Goal: Task Accomplishment & Management: Manage account settings

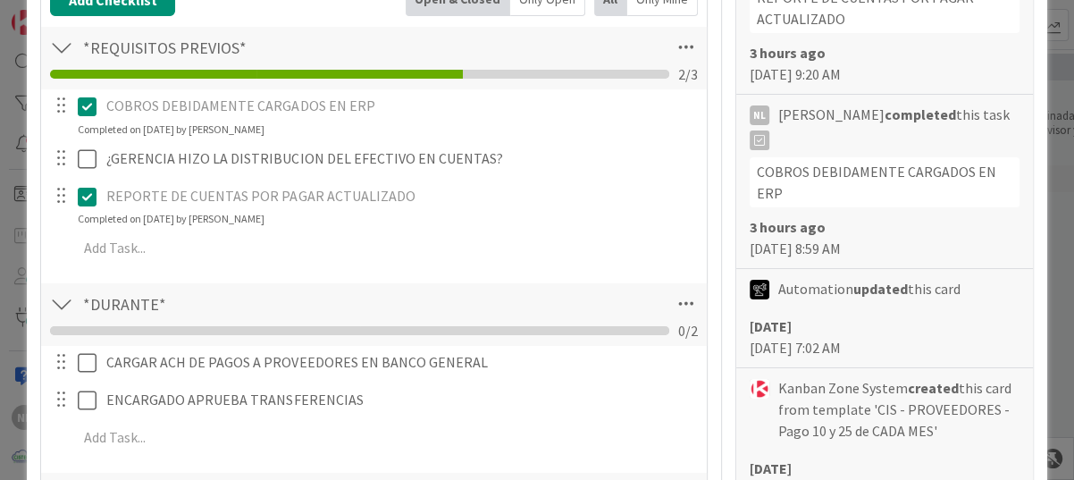
scroll to position [715, 0]
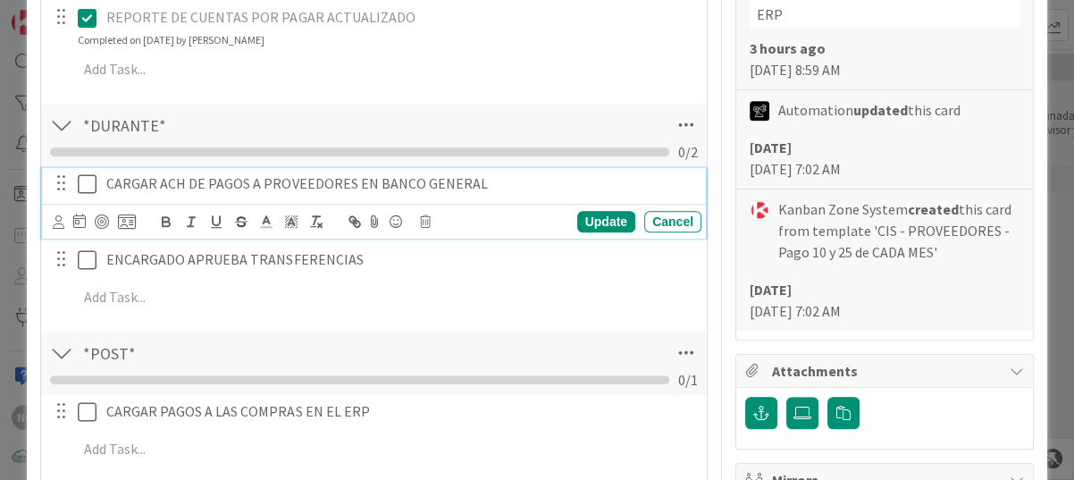
click at [82, 177] on icon at bounding box center [87, 183] width 19 height 21
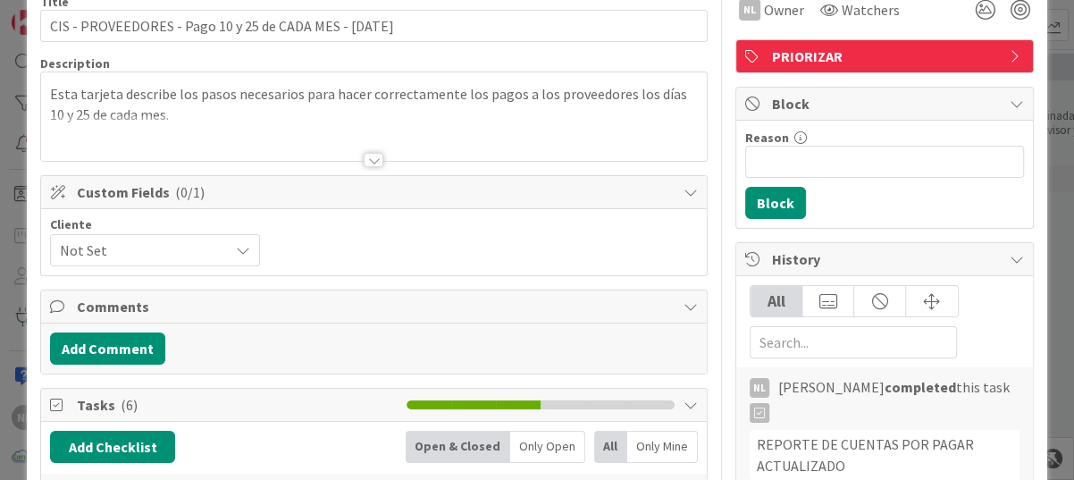
scroll to position [0, 0]
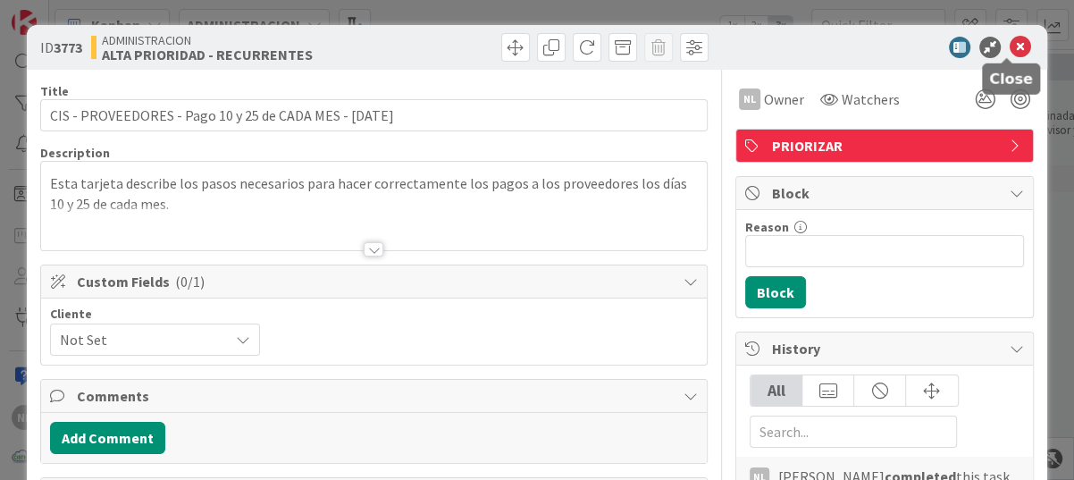
click at [1010, 49] on icon at bounding box center [1020, 47] width 21 height 21
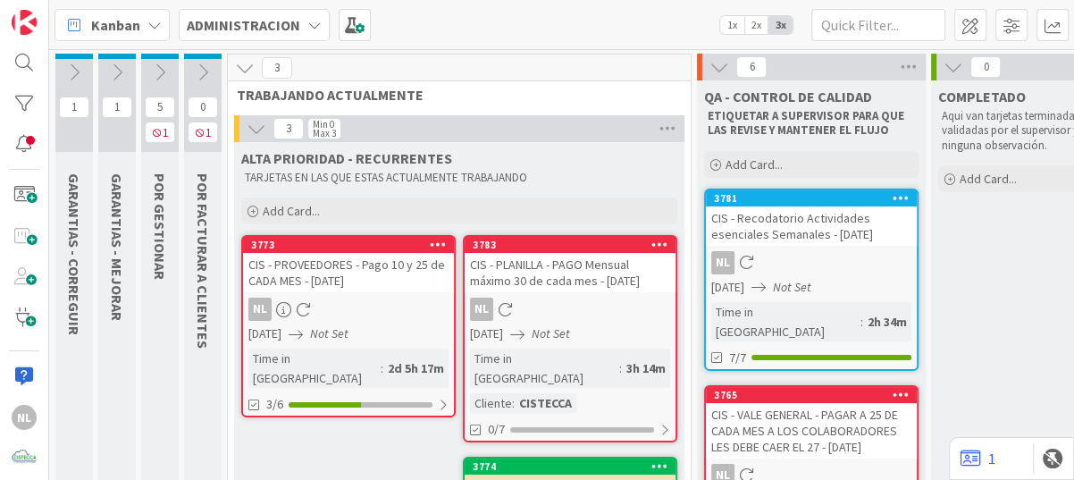
click at [63, 71] on button at bounding box center [74, 72] width 38 height 27
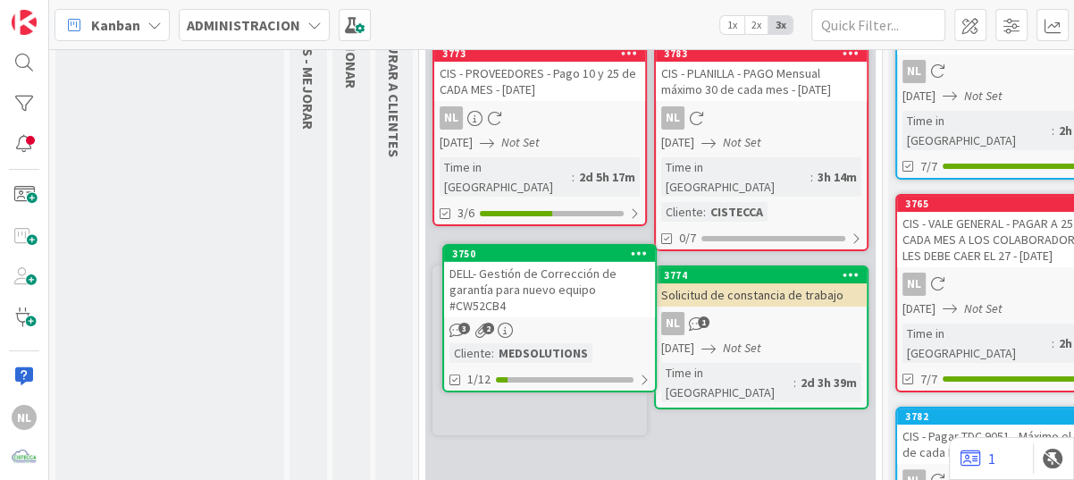
scroll to position [192, 0]
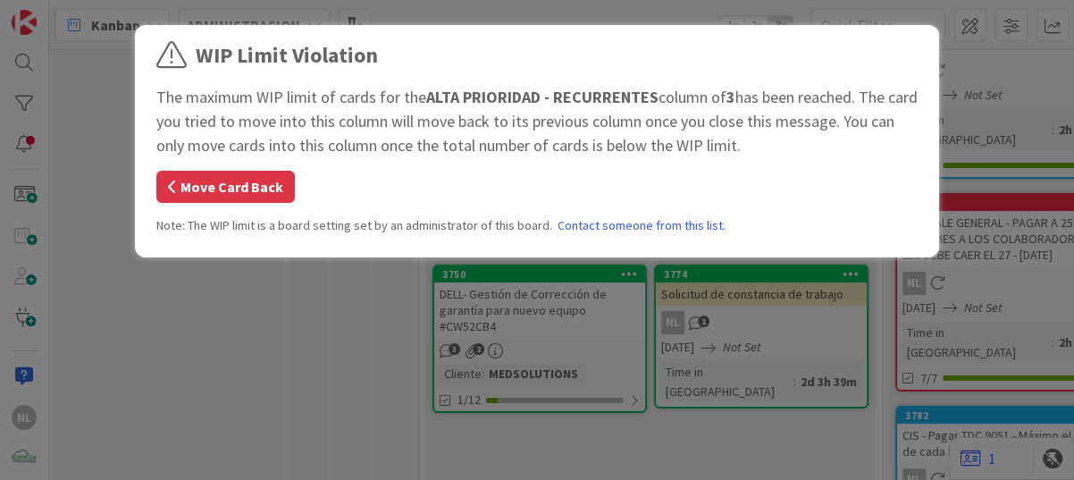
click at [222, 192] on button "Move Card Back" at bounding box center [225, 187] width 138 height 32
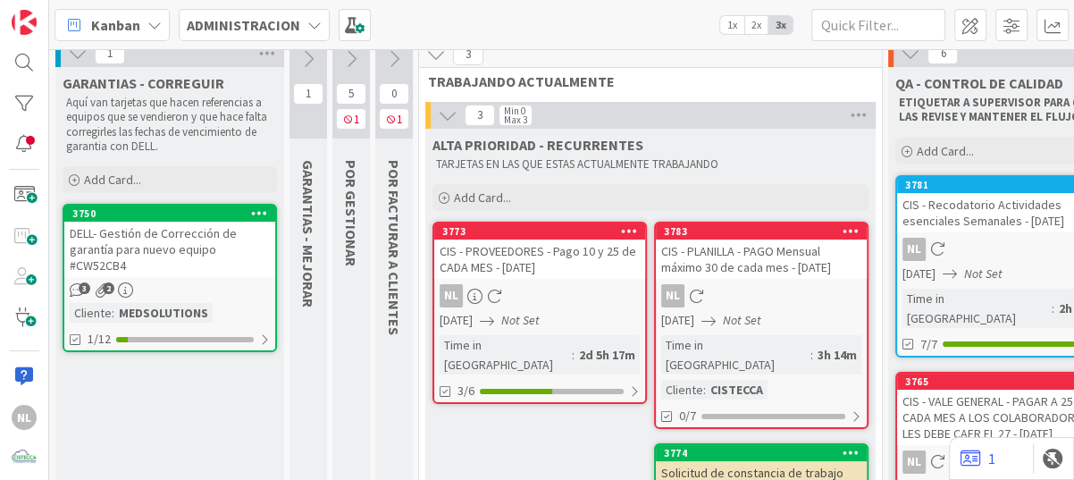
scroll to position [13, 0]
click at [348, 60] on icon at bounding box center [351, 59] width 20 height 20
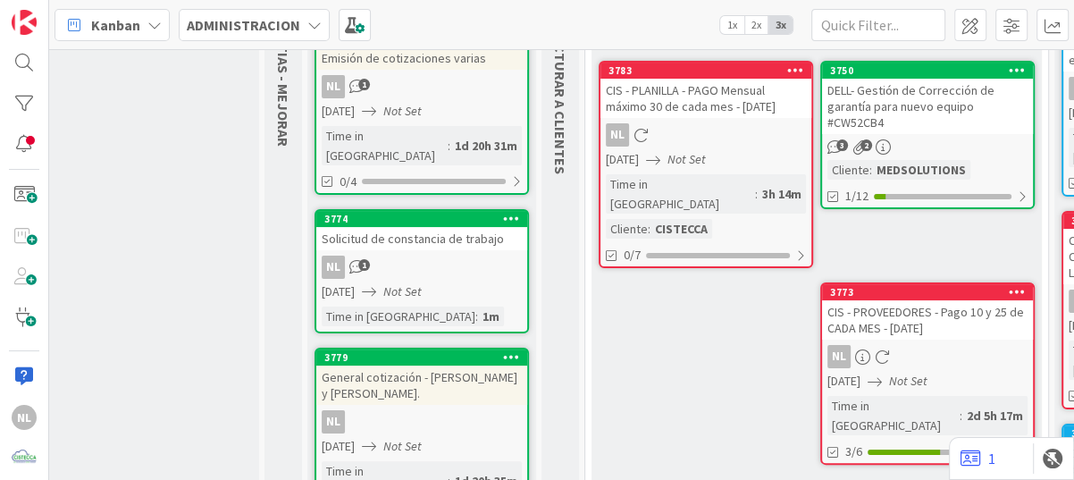
scroll to position [0, 25]
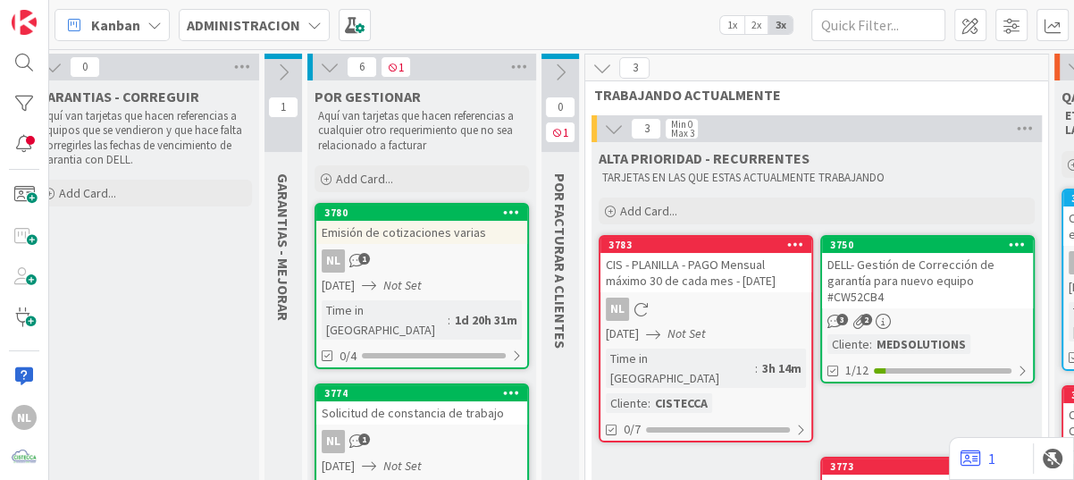
click at [47, 62] on div "NL" at bounding box center [24, 240] width 49 height 480
click at [51, 68] on icon at bounding box center [53, 67] width 20 height 20
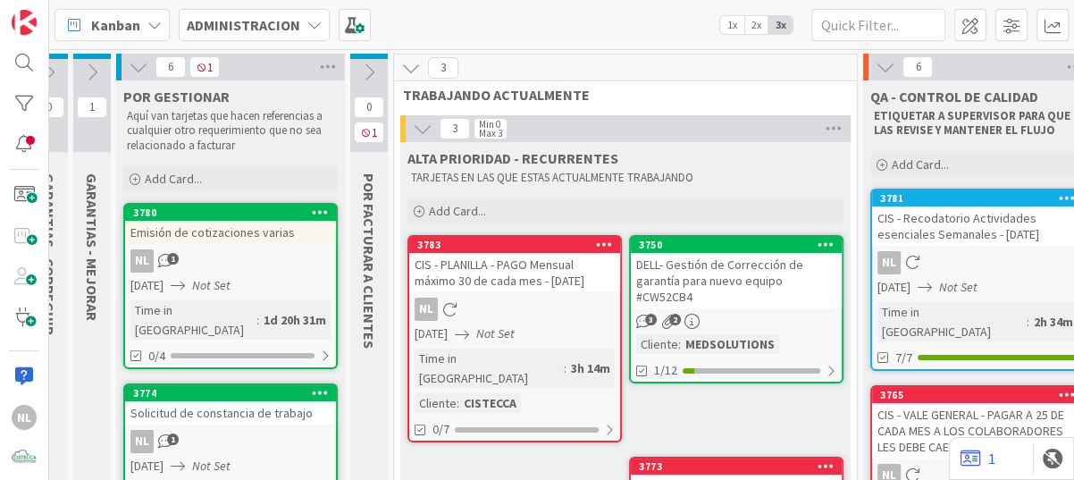
scroll to position [0, 0]
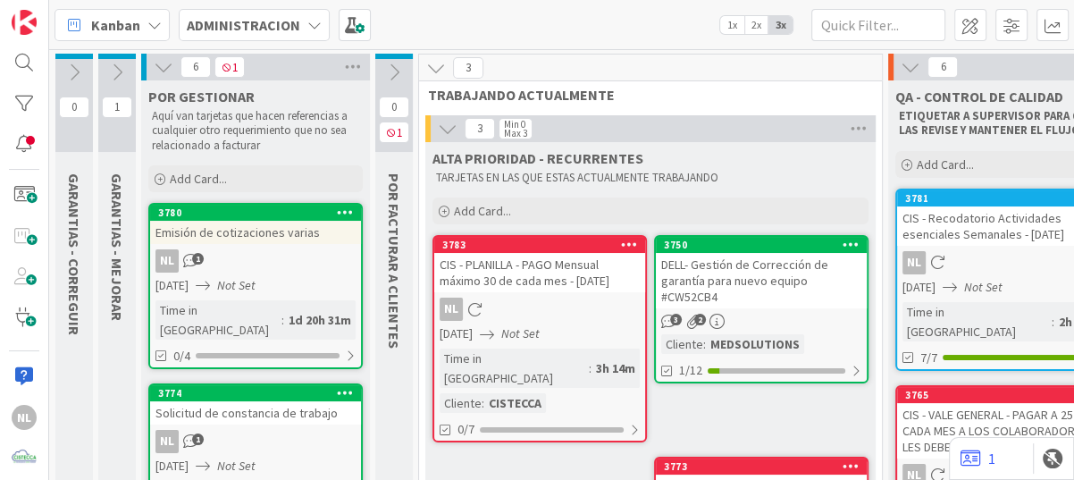
click at [71, 71] on icon at bounding box center [74, 73] width 20 height 20
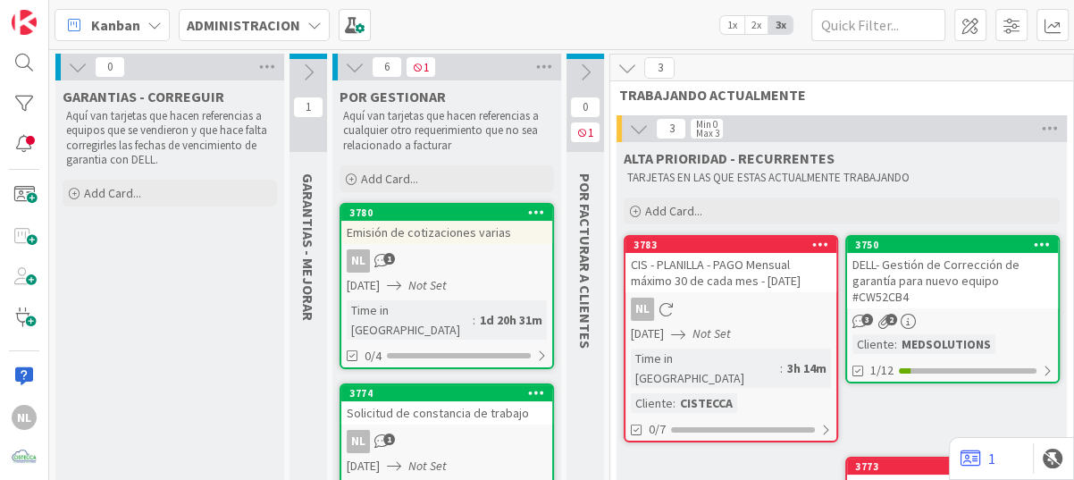
click at [66, 69] on button at bounding box center [77, 66] width 23 height 23
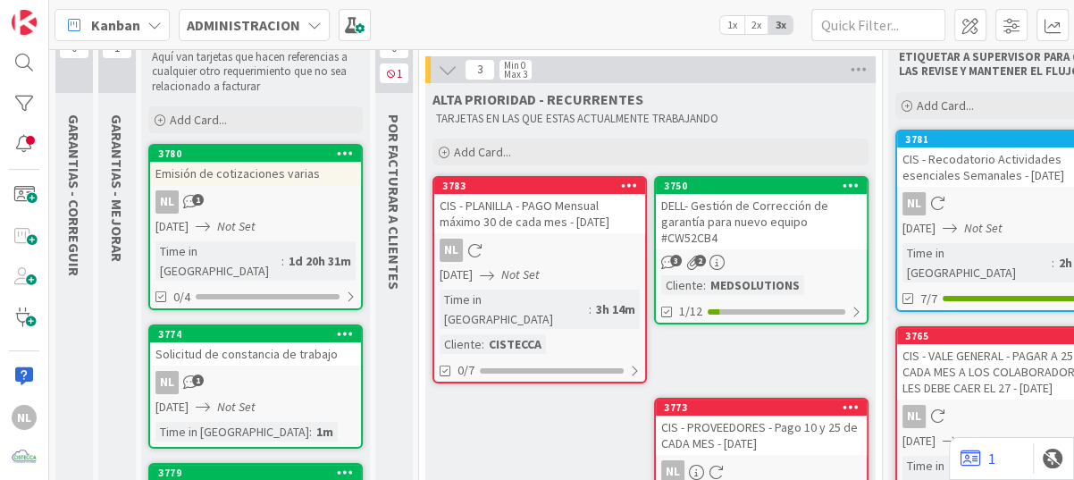
scroll to position [89, 0]
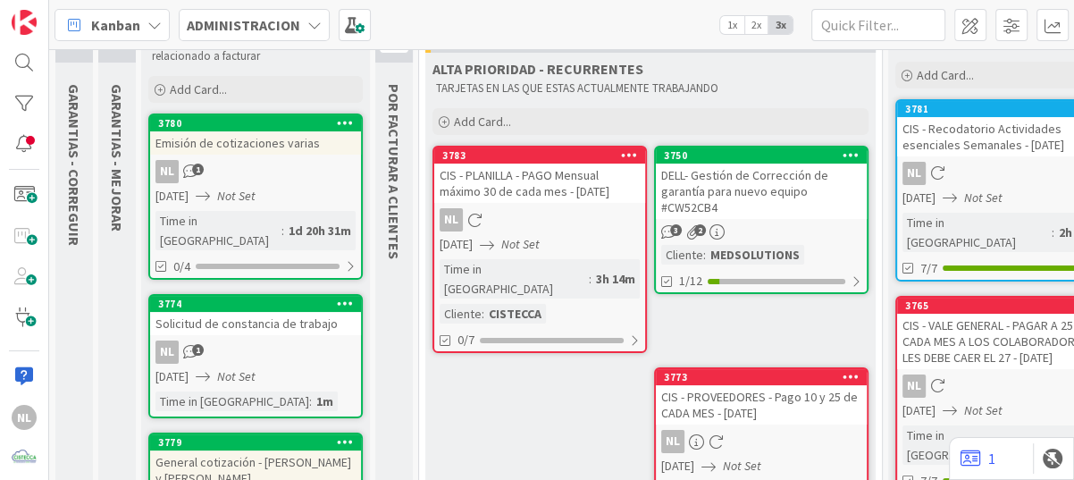
click at [794, 207] on div "DELL- Gestión de Corrección de garantía para nuevo equipo #CW52CB4" at bounding box center [761, 191] width 211 height 55
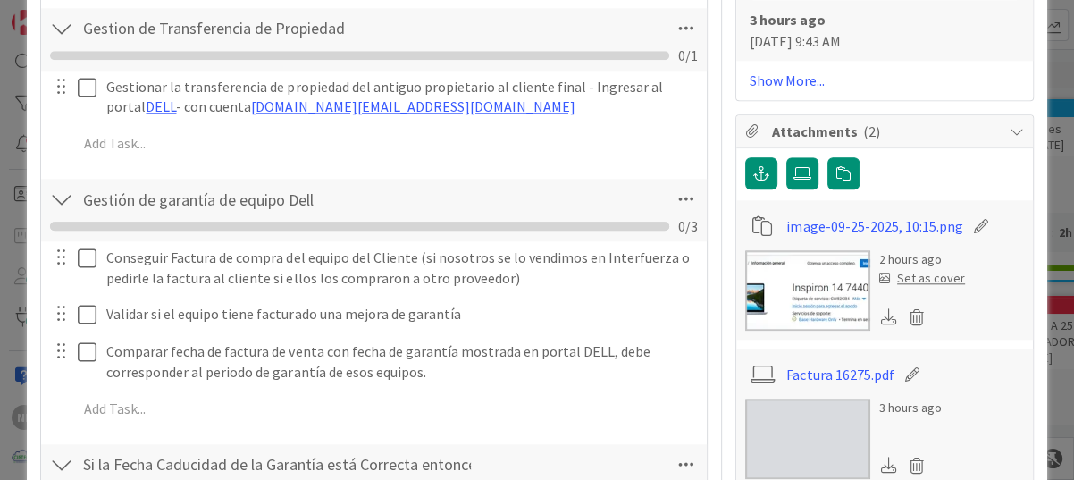
scroll to position [1162, 0]
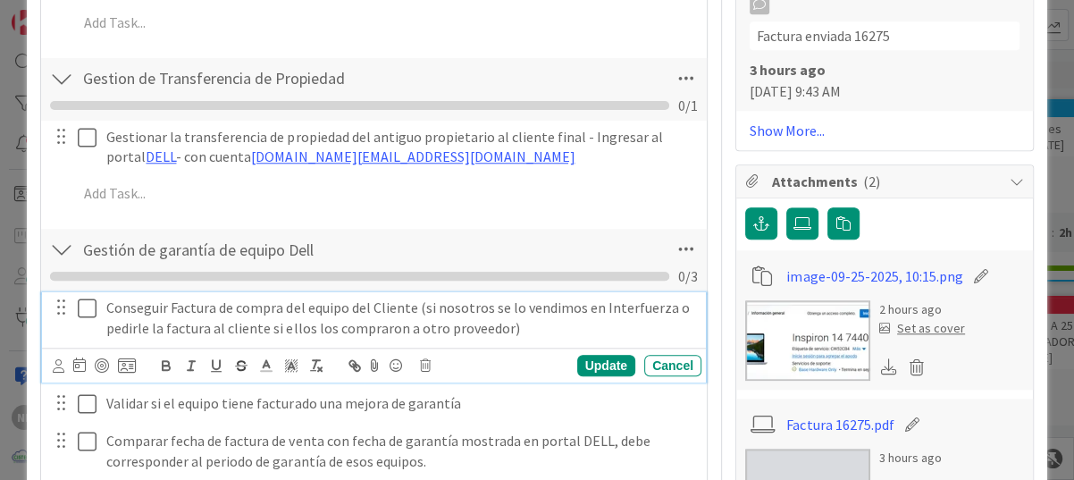
click at [87, 312] on icon at bounding box center [87, 308] width 19 height 21
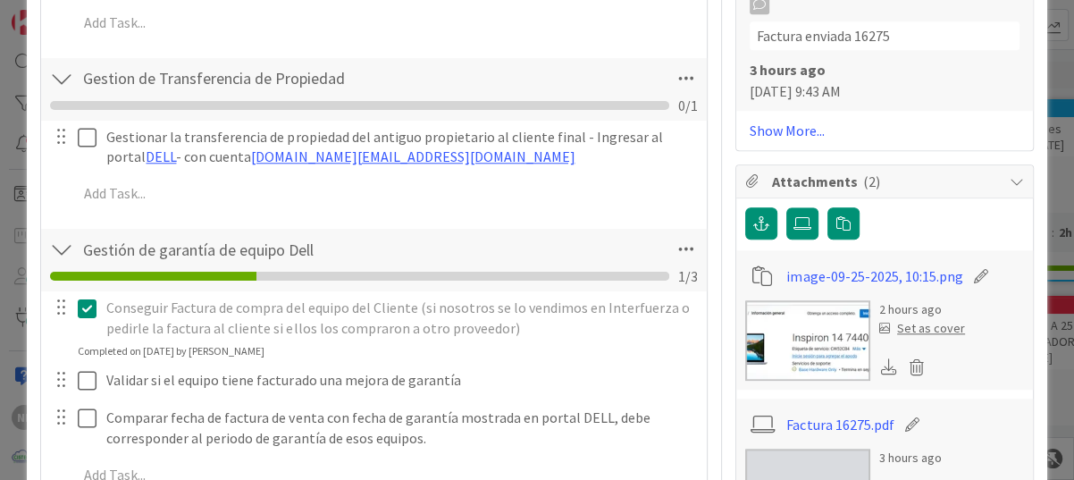
scroll to position [1251, 0]
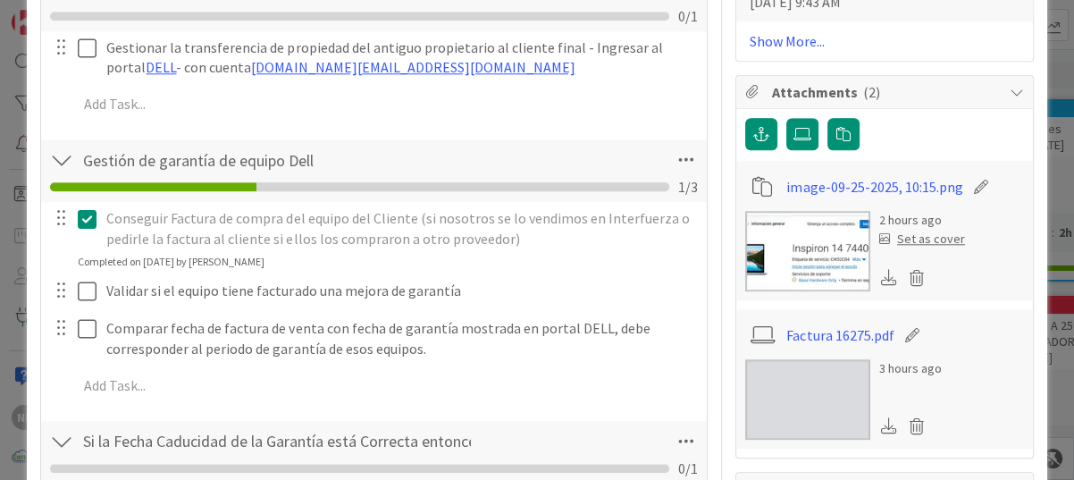
click at [90, 216] on icon at bounding box center [87, 218] width 19 height 21
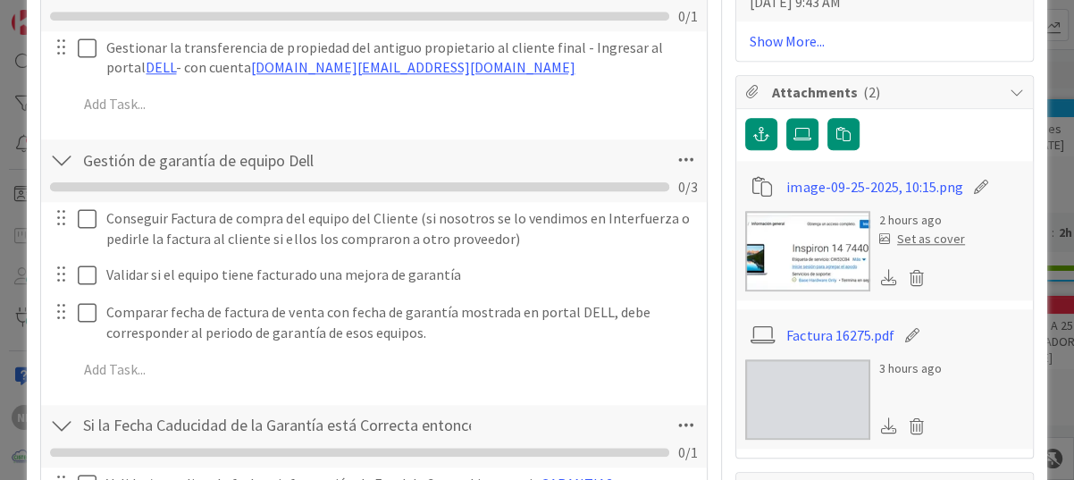
click at [650, 326] on div "Conseguir Factura de compra del equipo del Cliente (si nosotros se lo vendimos …" at bounding box center [374, 297] width 648 height 190
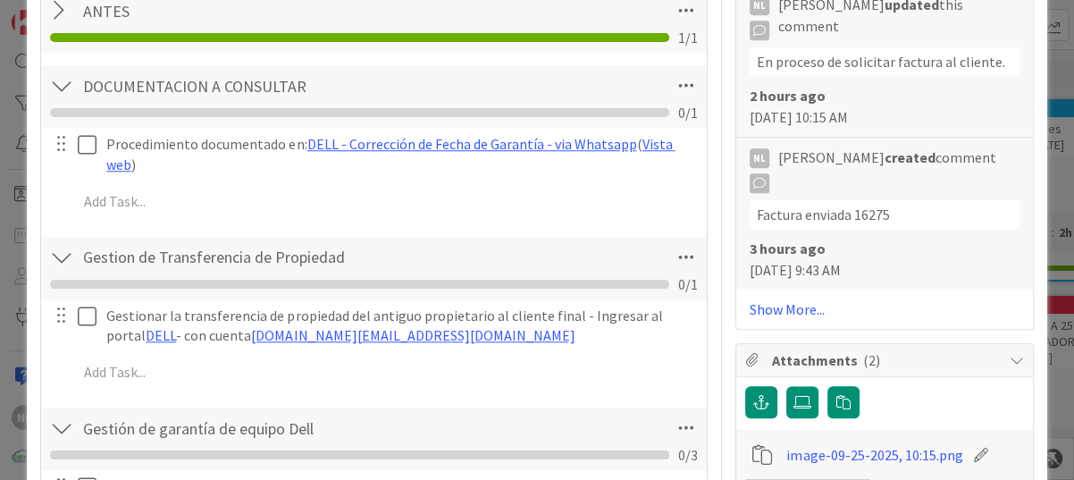
scroll to position [1162, 0]
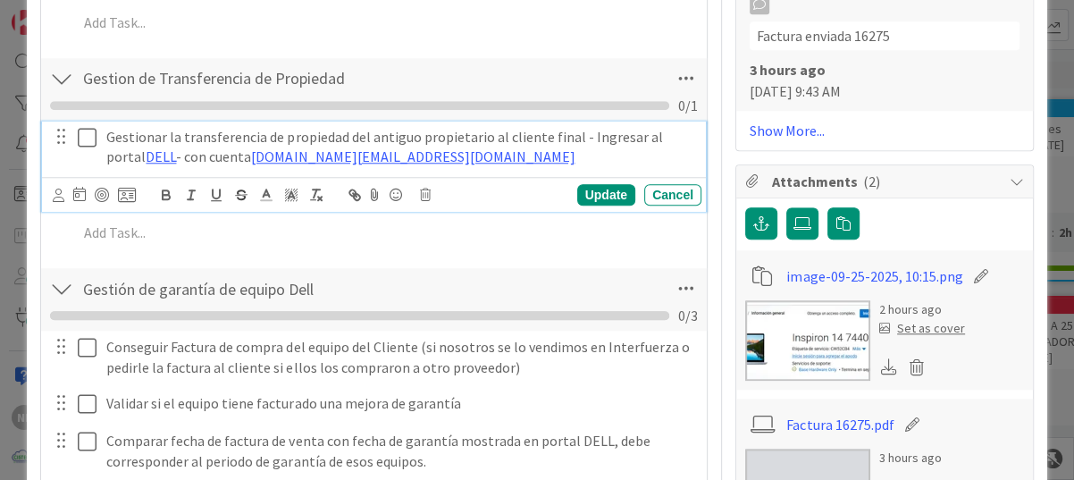
click at [90, 133] on icon at bounding box center [87, 137] width 19 height 21
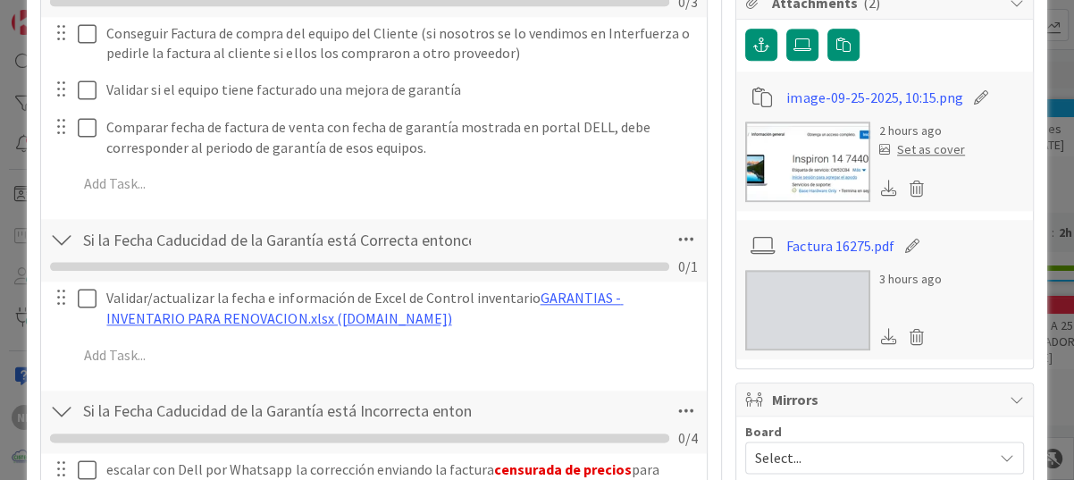
scroll to position [1251, 0]
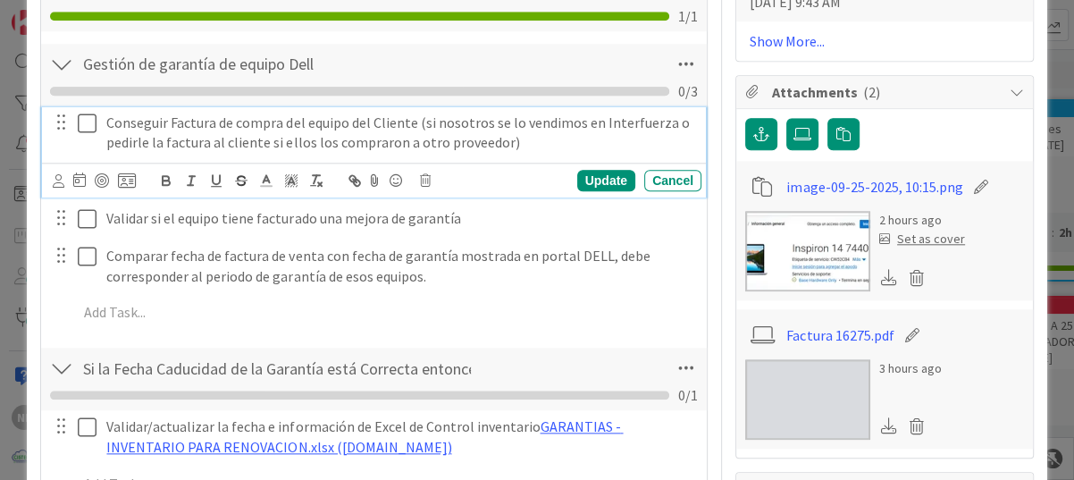
click at [92, 125] on icon at bounding box center [87, 123] width 19 height 21
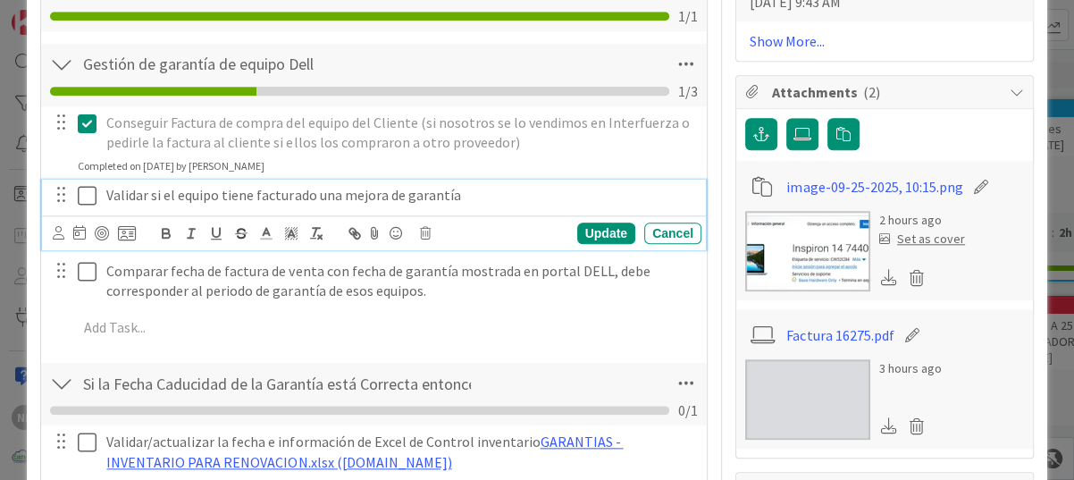
click at [88, 186] on icon at bounding box center [87, 195] width 19 height 21
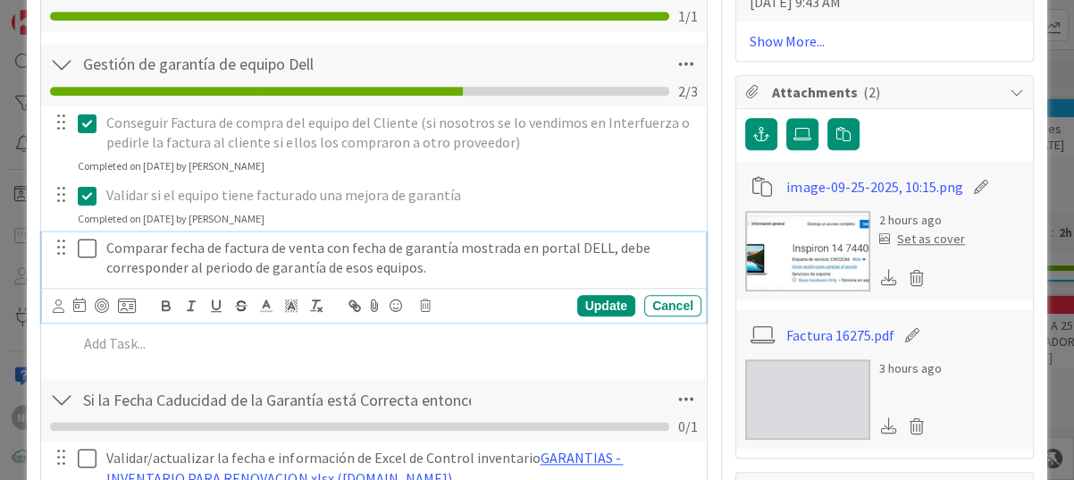
click at [96, 247] on icon at bounding box center [87, 248] width 19 height 21
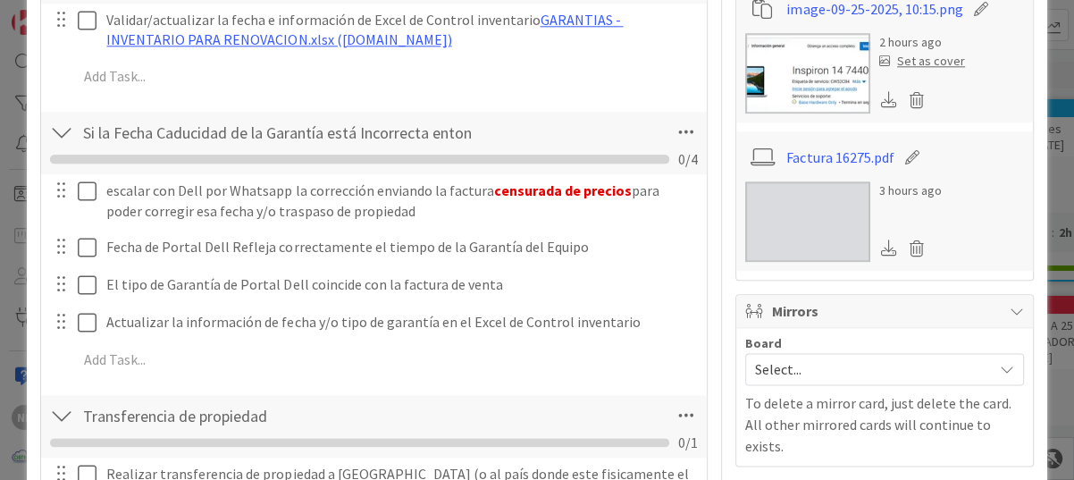
scroll to position [1430, 0]
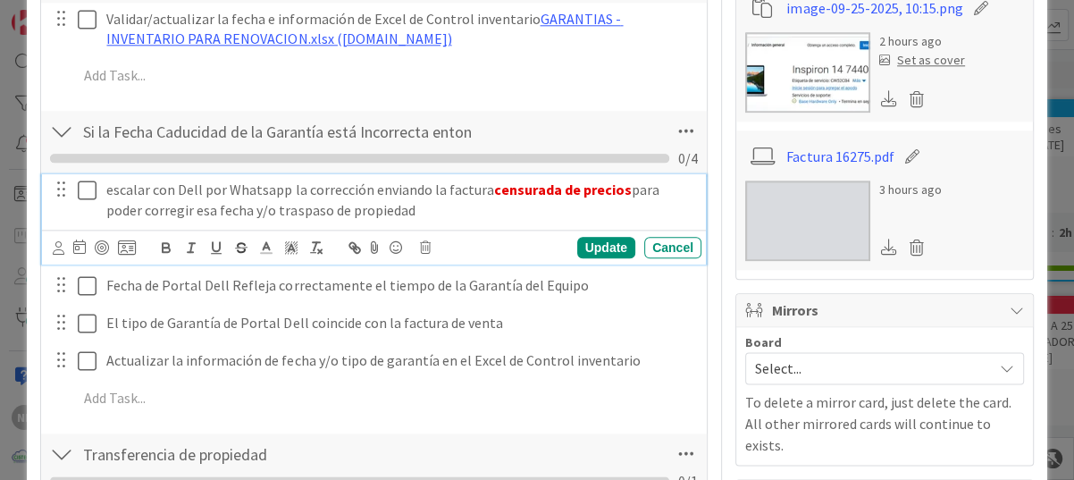
click at [91, 191] on icon at bounding box center [87, 190] width 19 height 21
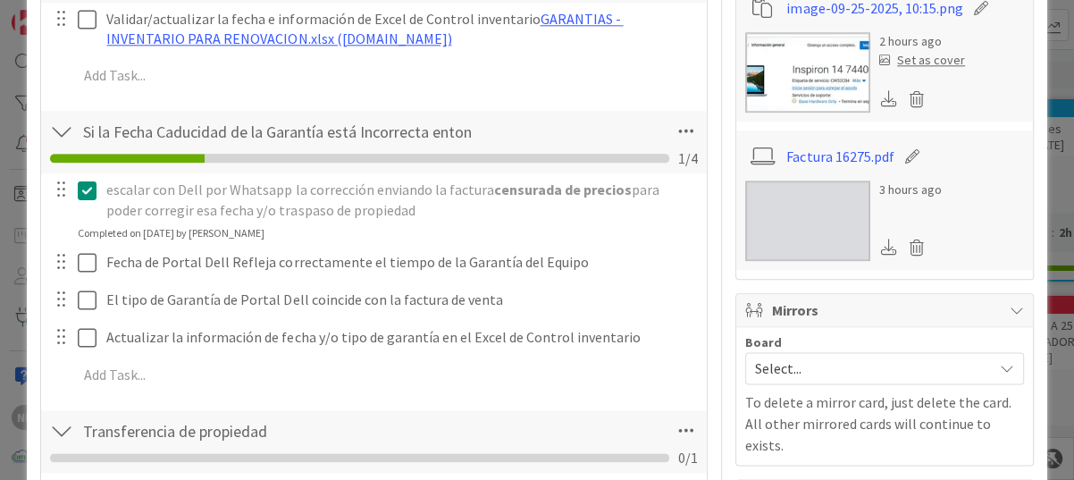
scroll to position [1608, 0]
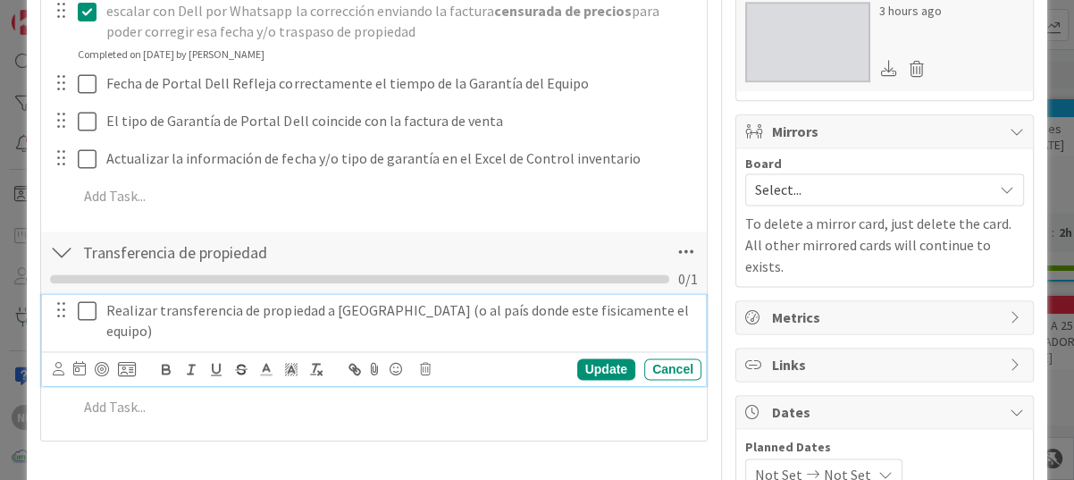
click at [85, 311] on icon at bounding box center [87, 310] width 19 height 21
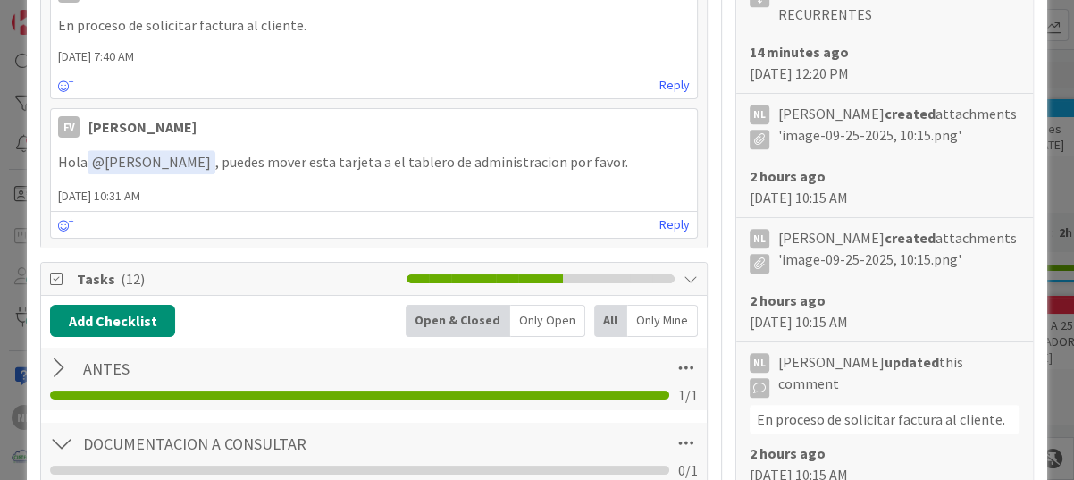
scroll to position [715, 0]
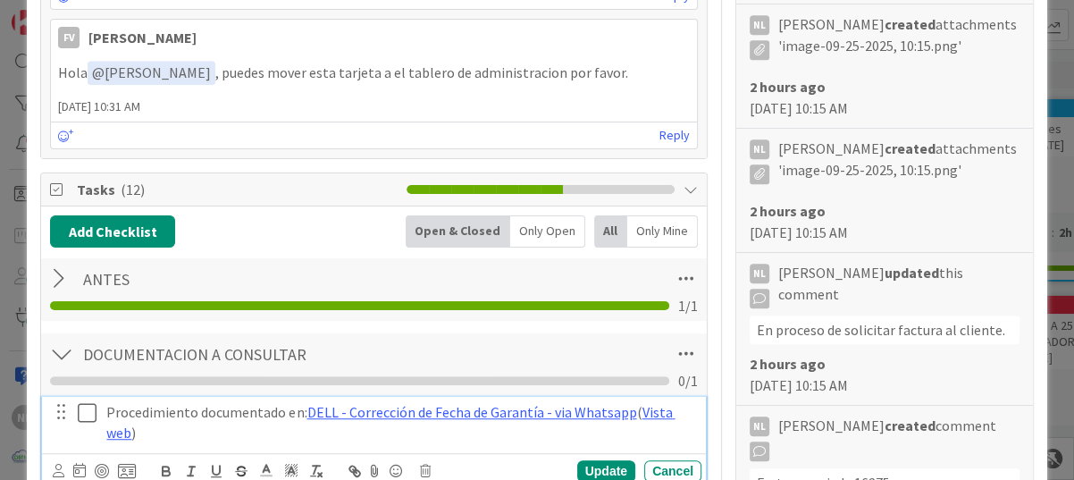
click at [83, 415] on icon at bounding box center [87, 412] width 19 height 21
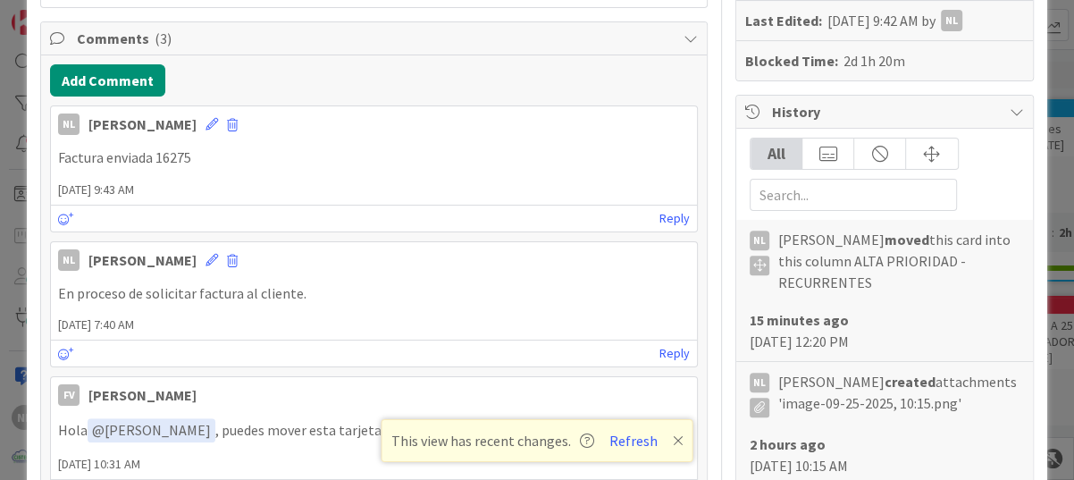
scroll to position [0, 0]
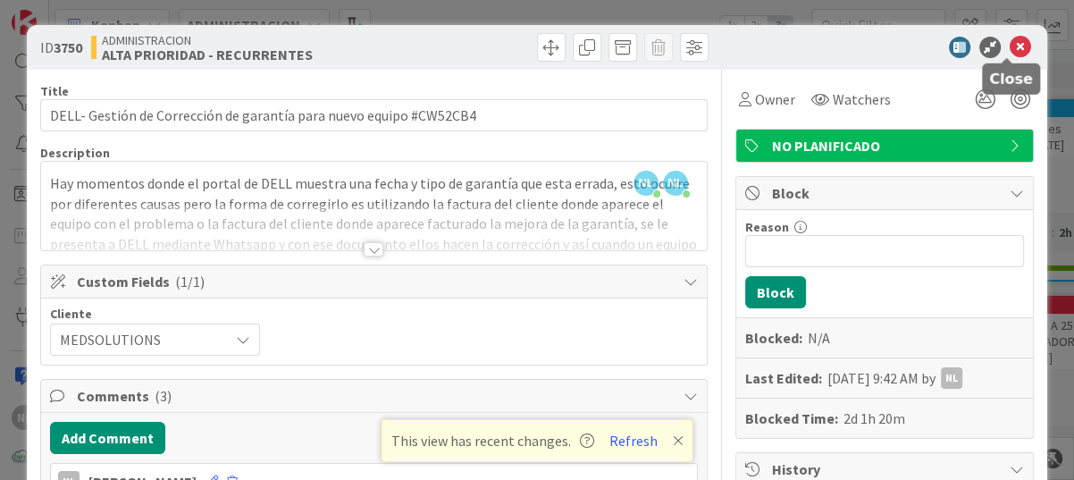
click at [1010, 44] on icon at bounding box center [1020, 47] width 21 height 21
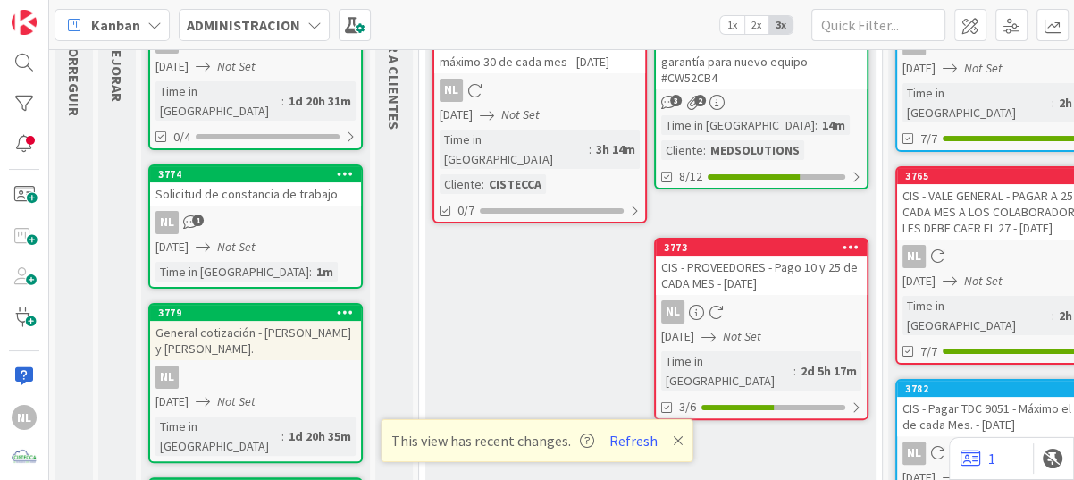
scroll to position [179, 0]
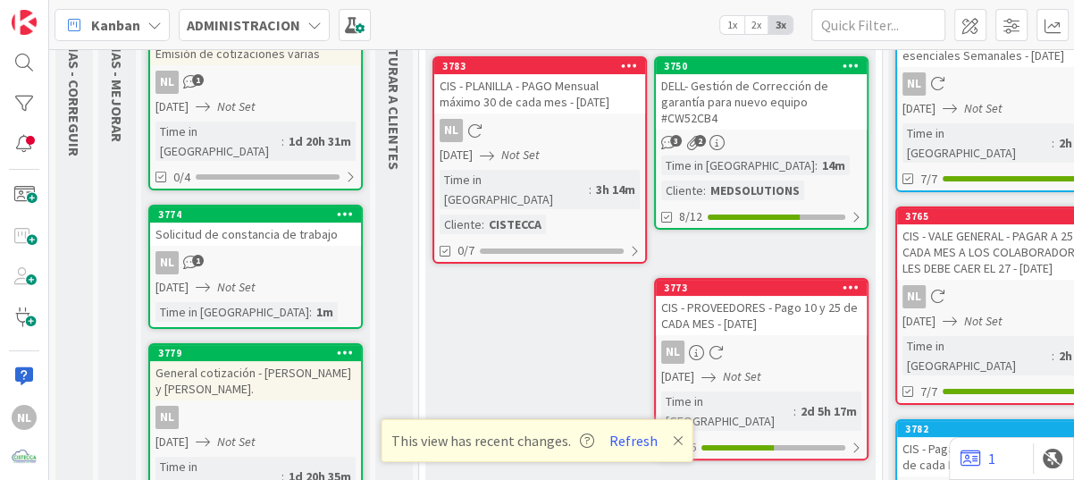
click at [673, 438] on icon at bounding box center [678, 440] width 11 height 14
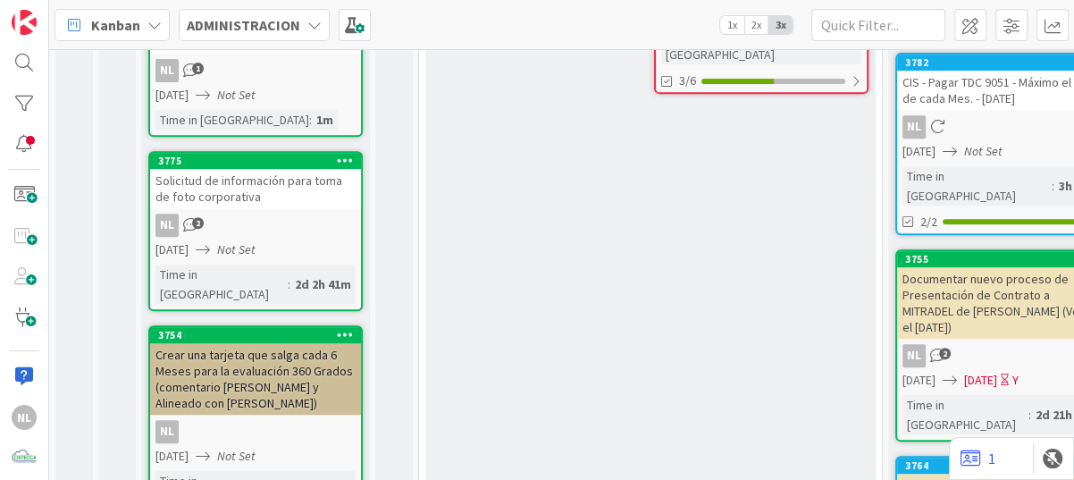
scroll to position [590, 0]
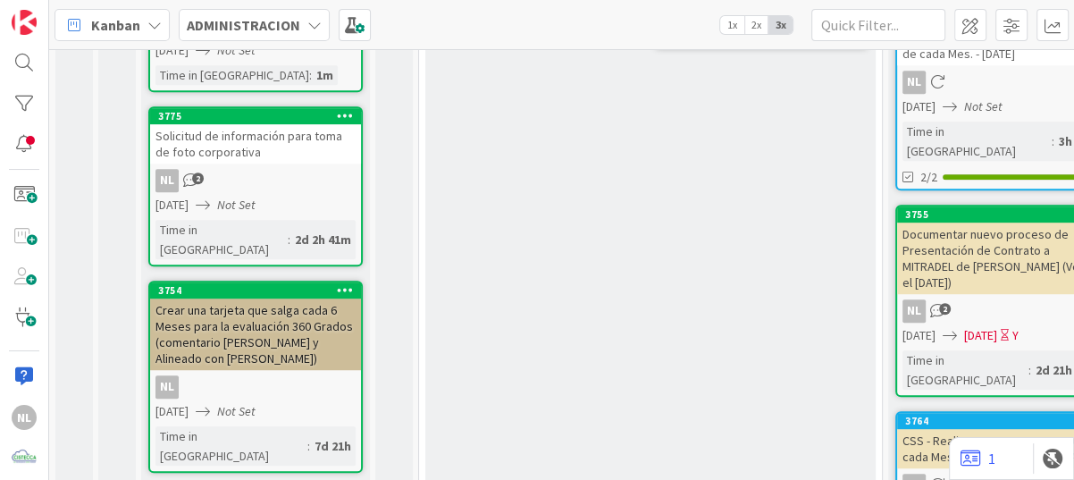
click at [309, 169] on div "NL 2" at bounding box center [255, 180] width 211 height 23
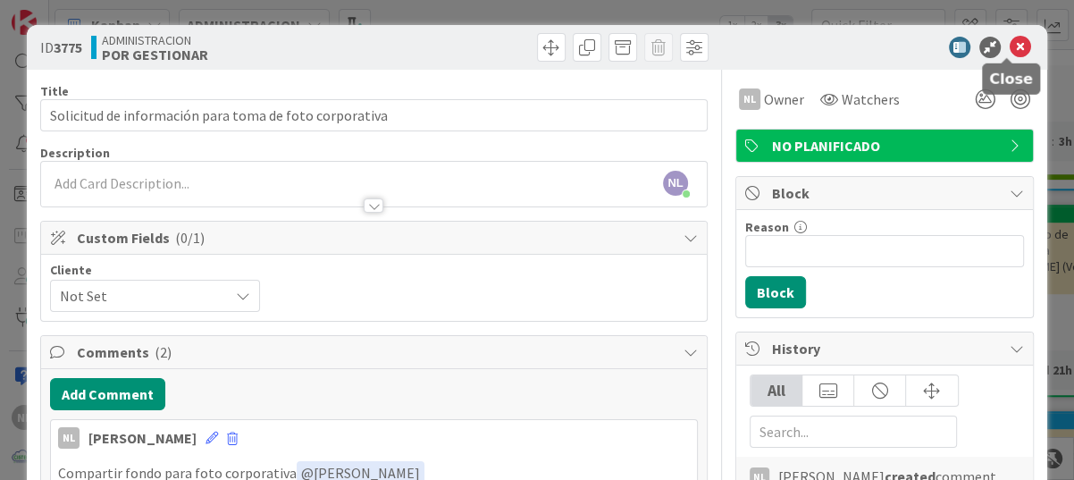
click at [1010, 46] on icon at bounding box center [1020, 47] width 21 height 21
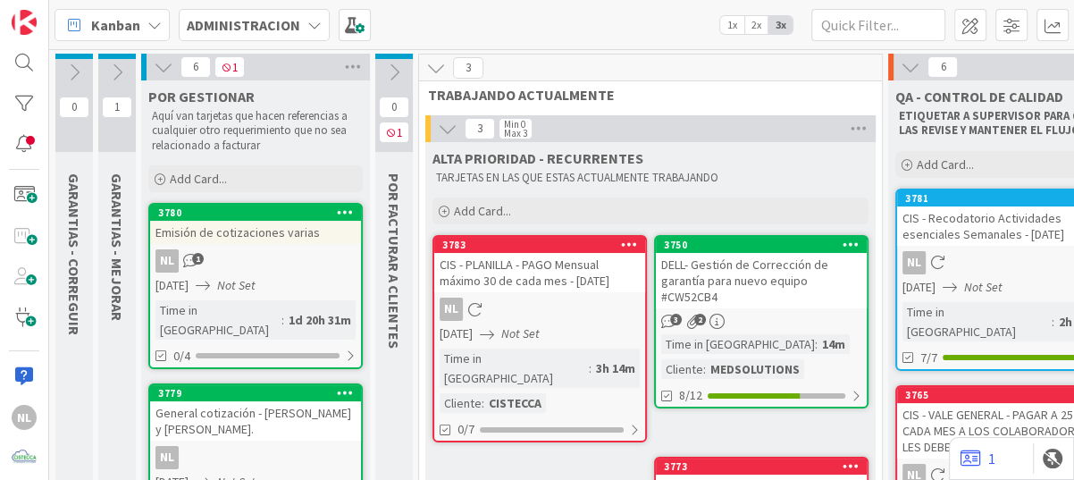
click at [76, 76] on icon at bounding box center [74, 73] width 20 height 20
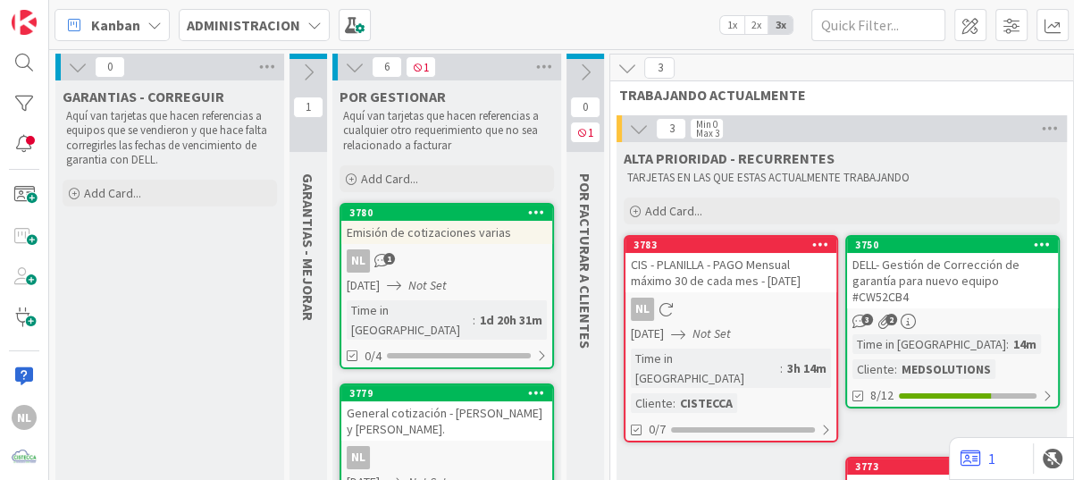
click at [64, 71] on div "0" at bounding box center [169, 67] width 229 height 27
click at [79, 74] on icon at bounding box center [78, 67] width 20 height 20
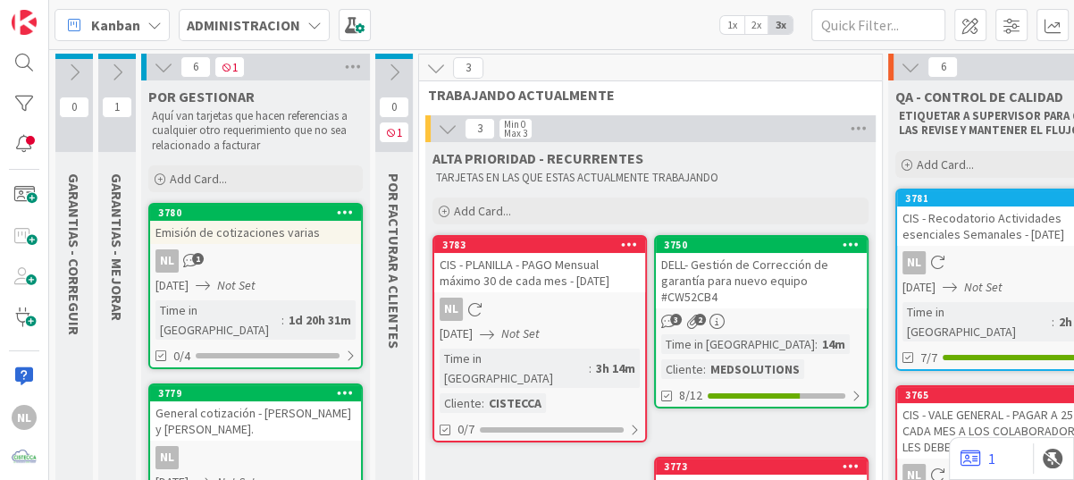
drag, startPoint x: 72, startPoint y: 72, endPoint x: 68, endPoint y: 55, distance: 17.6
click at [68, 55] on div at bounding box center [74, 56] width 38 height 5
click at [396, 66] on icon at bounding box center [394, 73] width 20 height 20
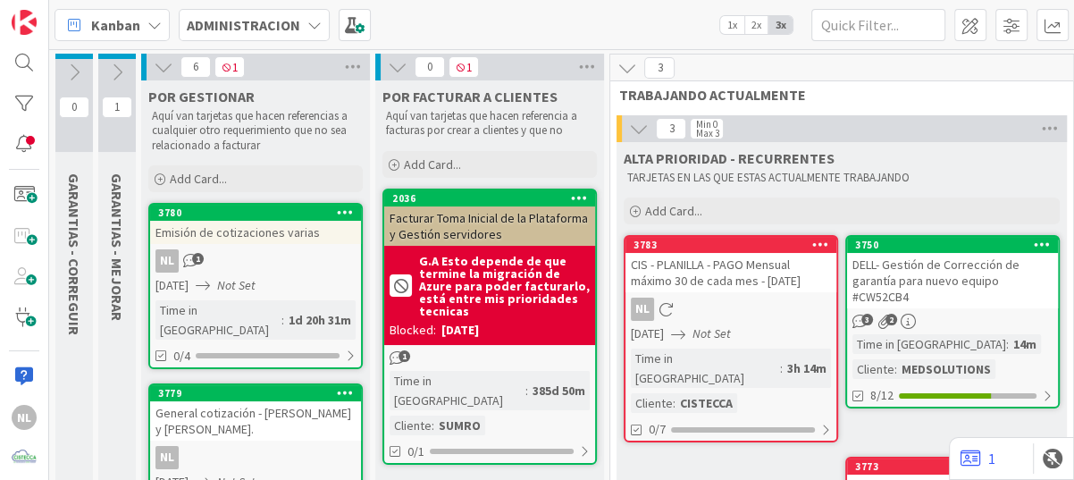
click at [395, 66] on icon at bounding box center [398, 67] width 20 height 20
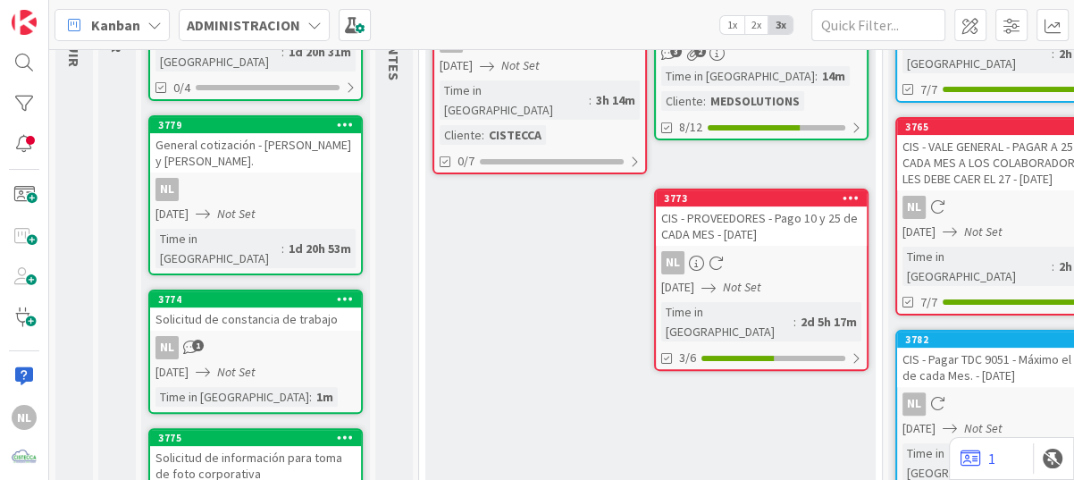
scroll to position [357, 0]
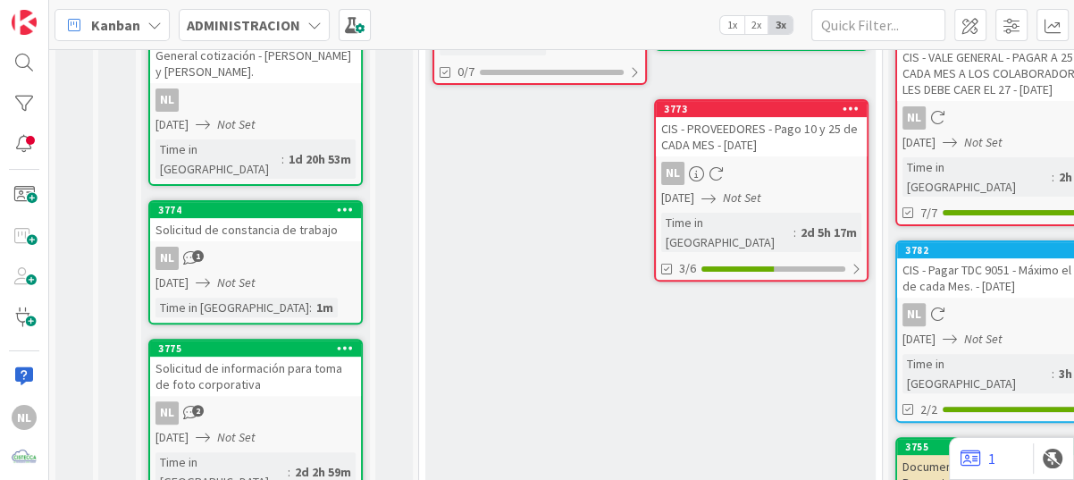
click at [273, 247] on div "NL 1" at bounding box center [255, 258] width 211 height 23
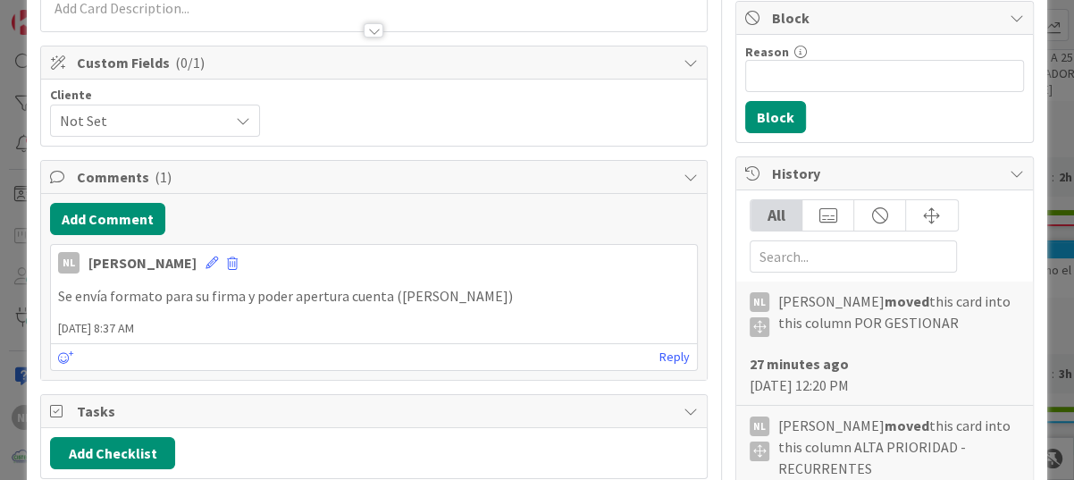
scroll to position [268, 0]
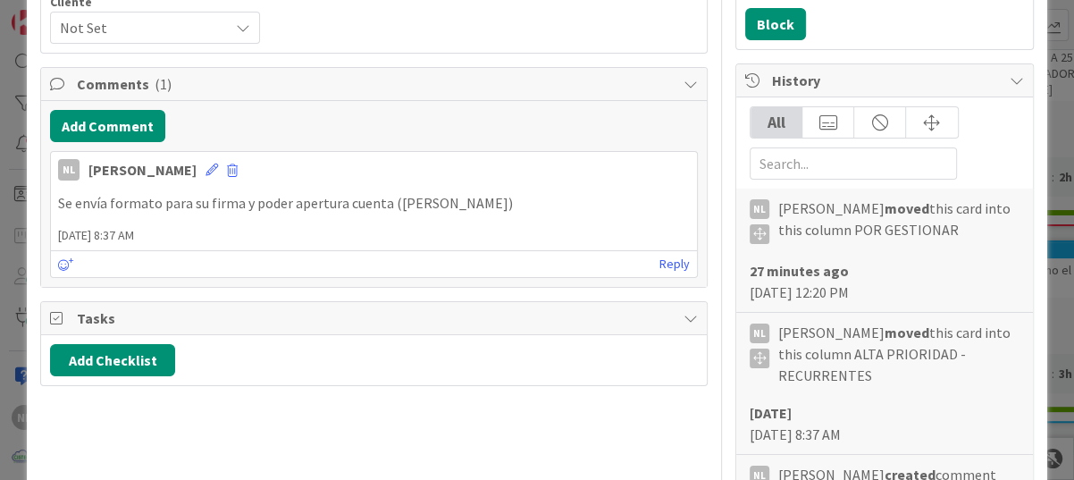
click at [481, 201] on p "Se envía formato para su firma y poder apertura cuenta ([PERSON_NAME])" at bounding box center [374, 203] width 632 height 21
click at [206, 172] on icon at bounding box center [212, 170] width 13 height 13
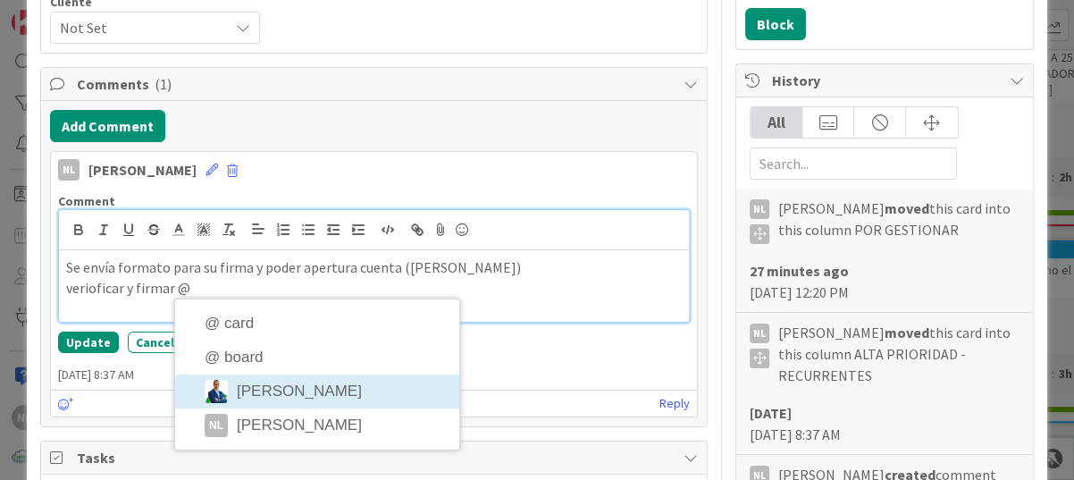
click at [264, 390] on div "NL [PERSON_NAME] [DATE] 8:37 AM Comment Se envía formato para su firma y poder …" at bounding box center [374, 284] width 648 height 266
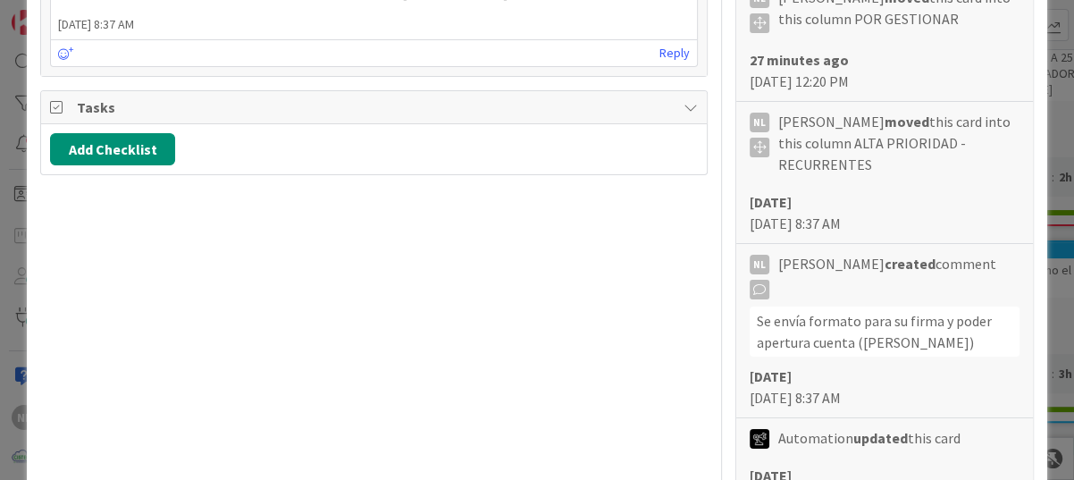
scroll to position [122, 0]
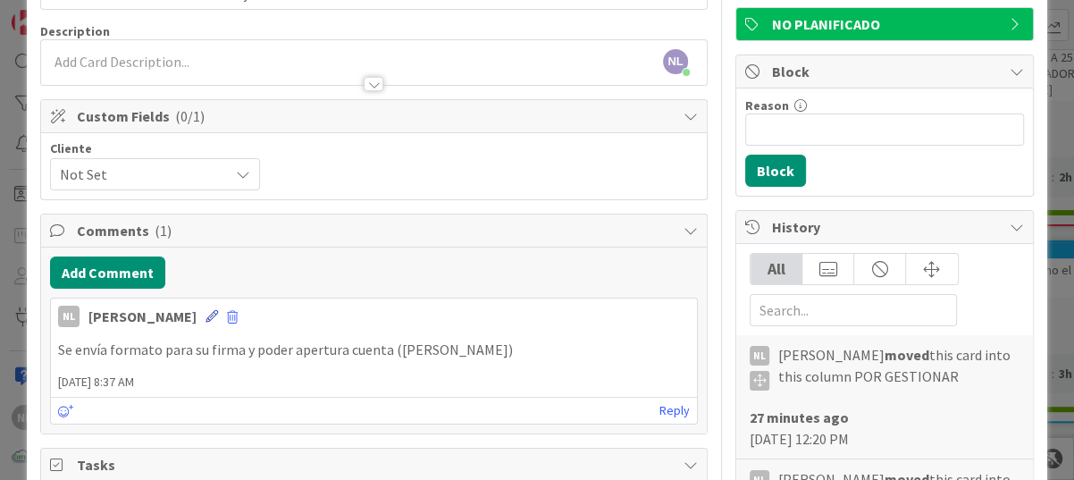
click at [206, 317] on icon at bounding box center [212, 316] width 13 height 13
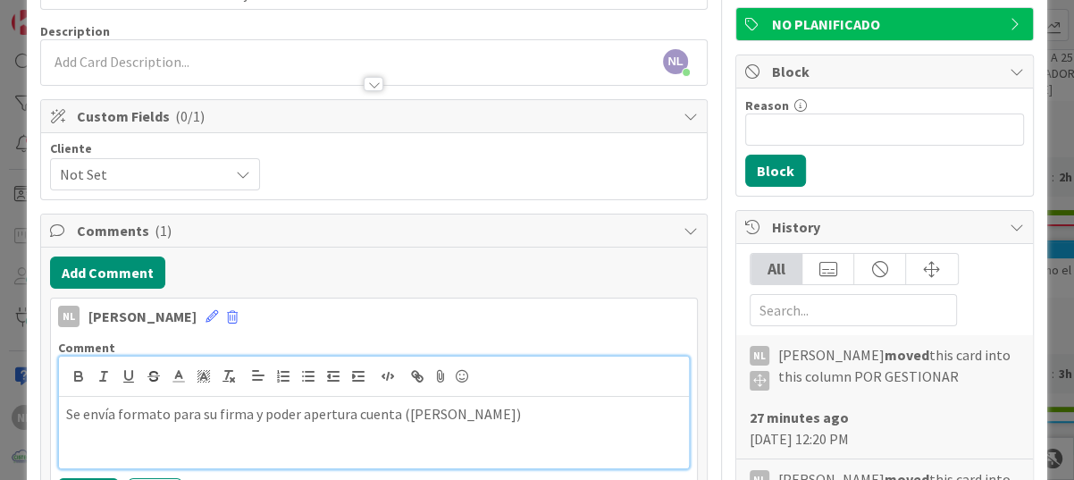
click at [512, 425] on div "Se envía formato para su firma y poder apertura cuenta ([PERSON_NAME])" at bounding box center [374, 432] width 630 height 71
click at [63, 435] on div "Se envía formato para su firma y poder apertura cuenta ([PERSON_NAME]) en esper…" at bounding box center [374, 432] width 630 height 71
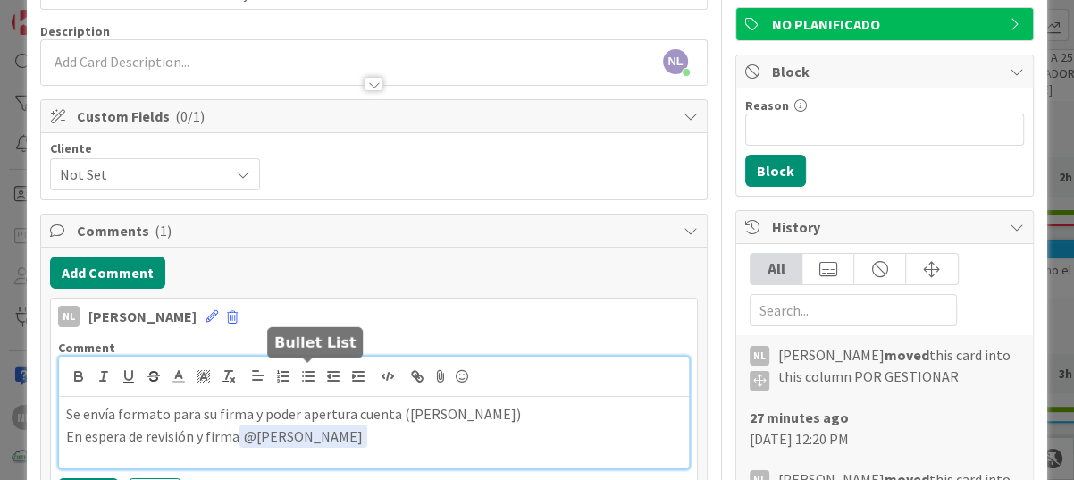
click at [298, 365] on div "Se envía formato para su firma y poder apertura cuenta ([PERSON_NAME]) En esper…" at bounding box center [374, 413] width 630 height 112
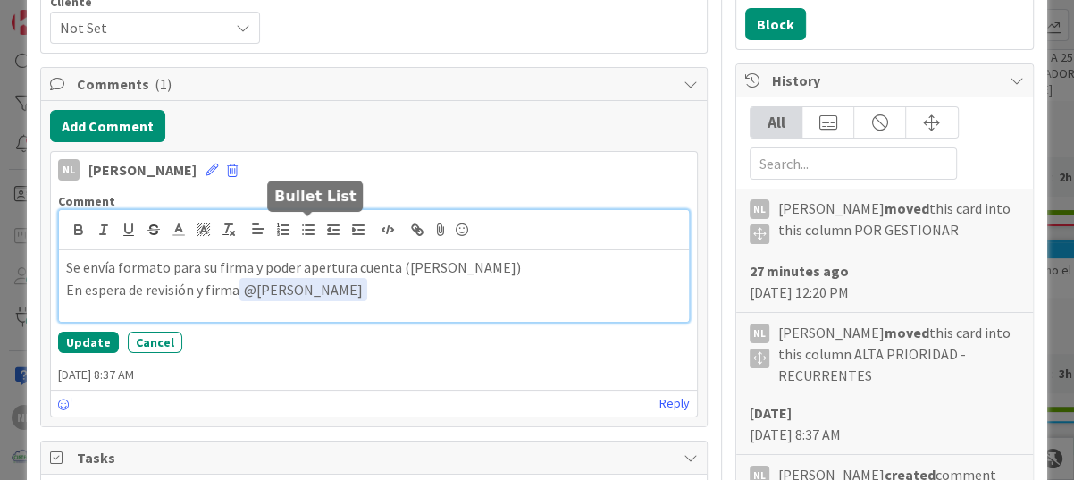
scroll to position [300, 0]
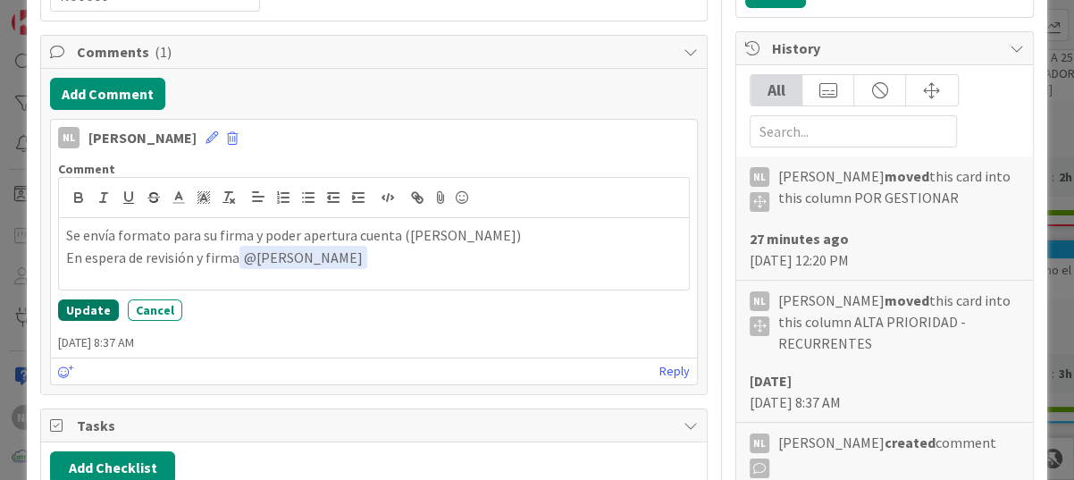
click at [77, 307] on button "Update" at bounding box center [88, 309] width 61 height 21
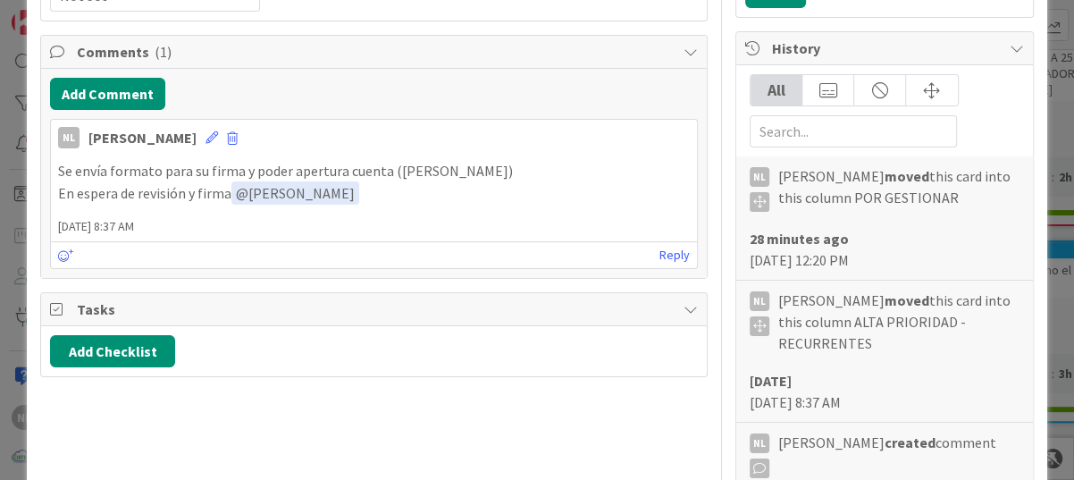
scroll to position [0, 0]
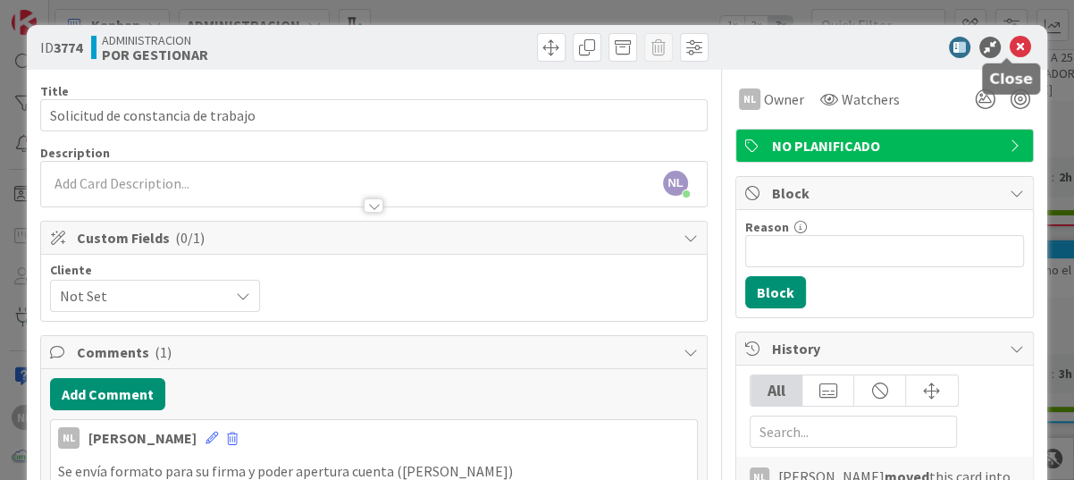
click at [1010, 52] on icon at bounding box center [1020, 47] width 21 height 21
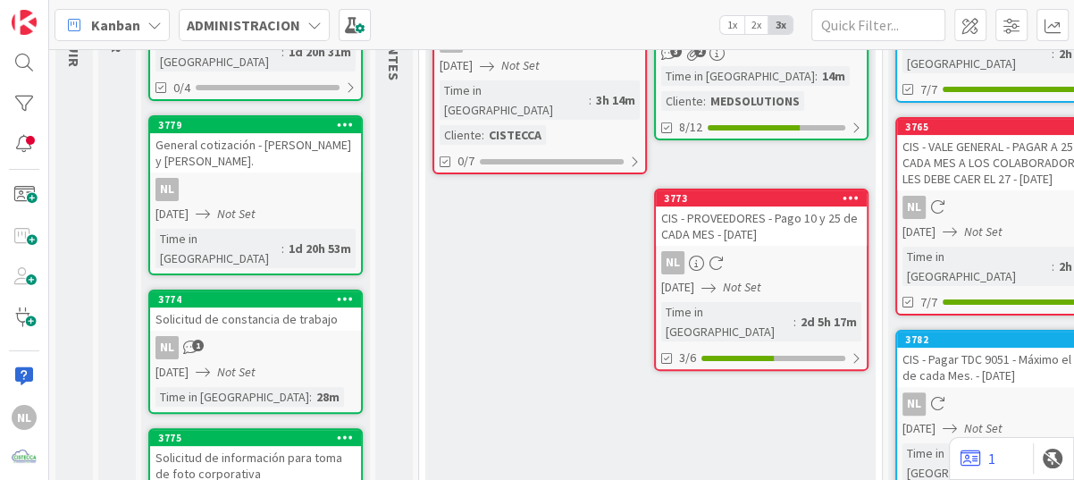
scroll to position [179, 0]
